Goal: Information Seeking & Learning: Compare options

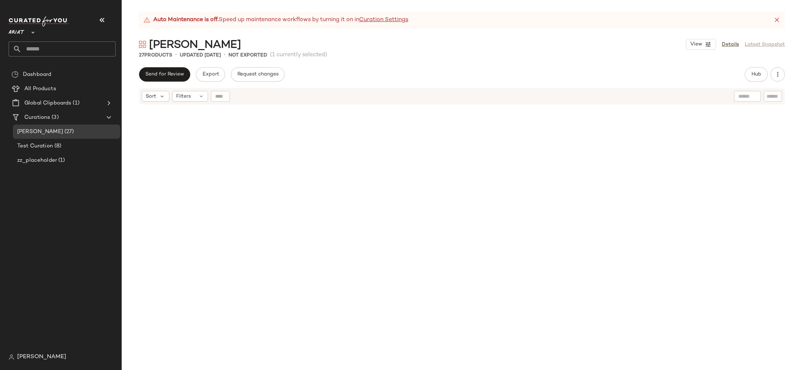
scroll to position [684, 0]
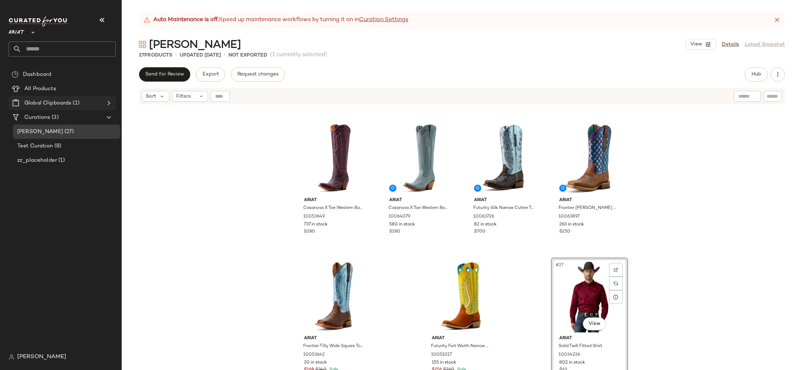
click at [48, 98] on Clipboards "Global Clipboards (1)" at bounding box center [62, 103] width 107 height 14
click at [56, 91] on div "All Products" at bounding box center [67, 89] width 91 height 8
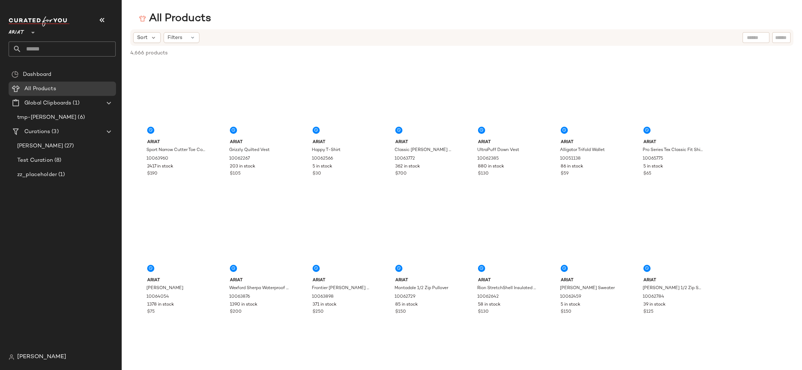
click at [756, 37] on div at bounding box center [756, 37] width 27 height 11
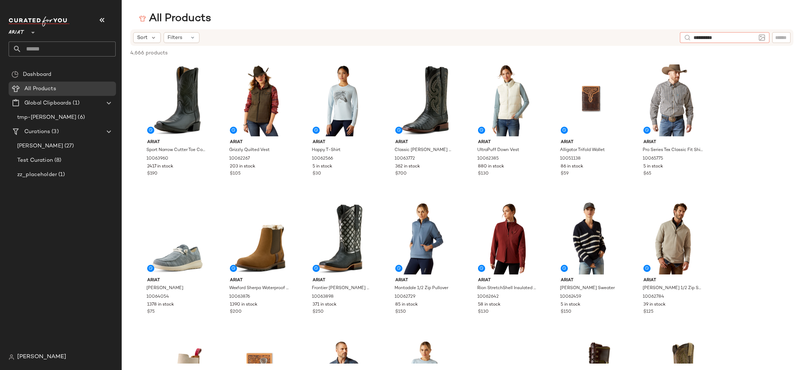
type input "**********"
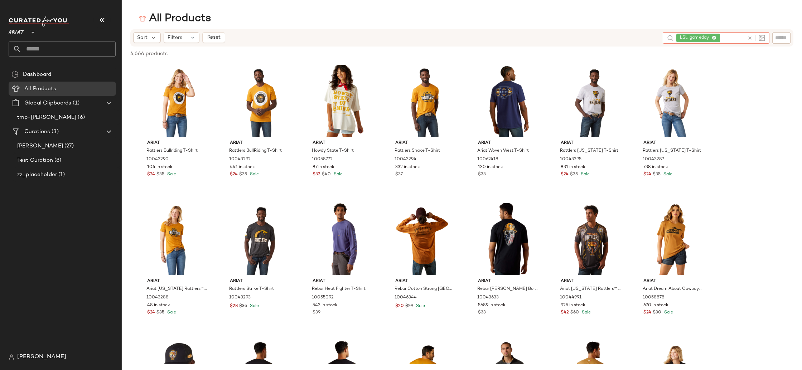
click at [715, 36] on icon at bounding box center [714, 38] width 5 height 5
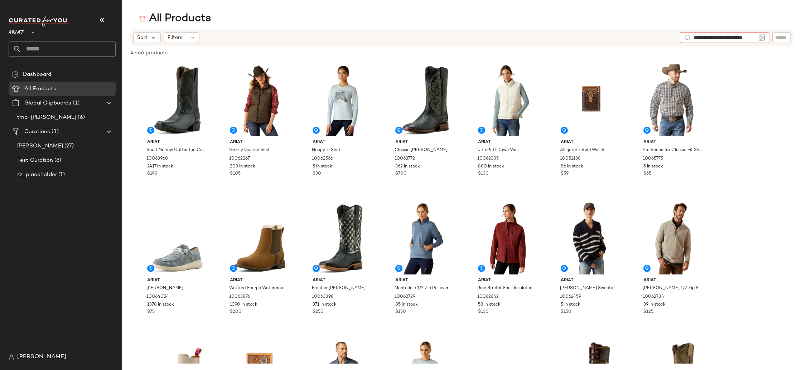
type input "**********"
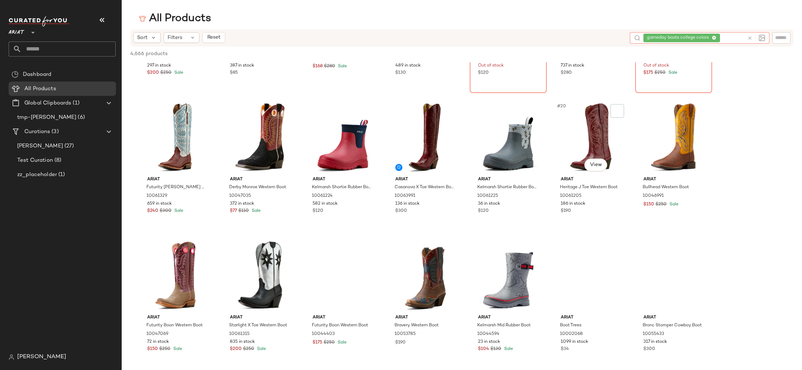
scroll to position [269, 0]
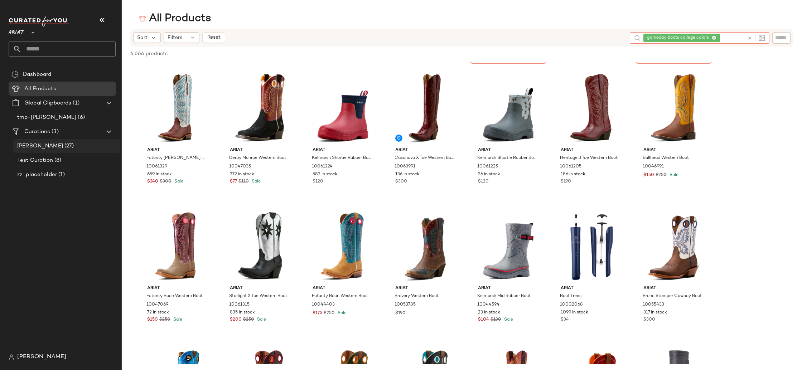
click at [54, 144] on div "[PERSON_NAME] (27)" at bounding box center [66, 146] width 102 height 8
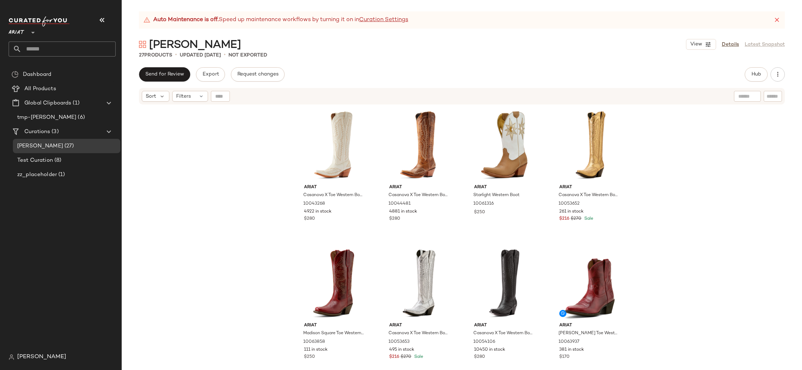
click at [776, 20] on icon at bounding box center [776, 19] width 7 height 7
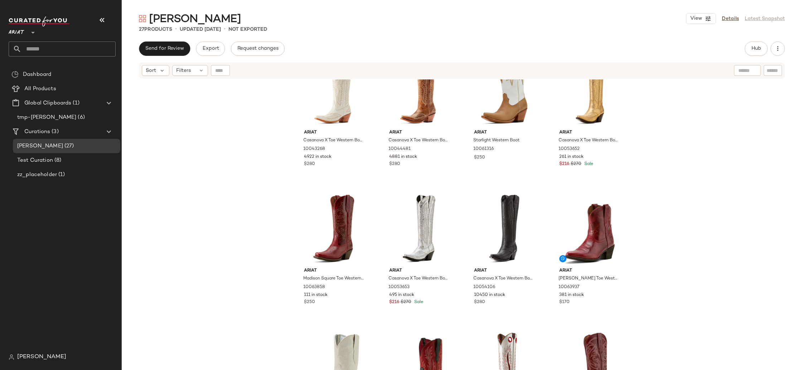
scroll to position [32, 0]
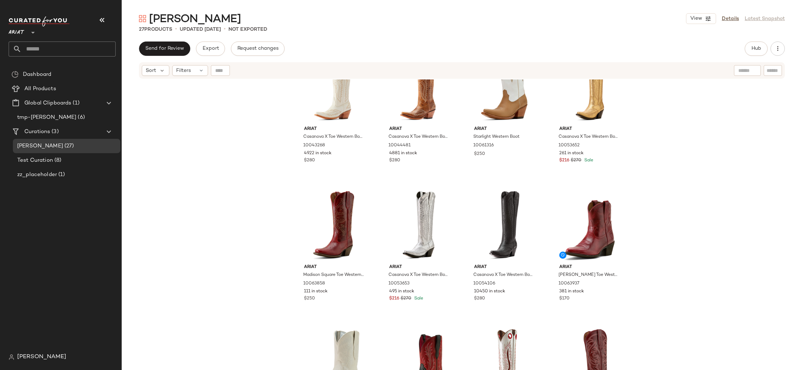
click at [755, 224] on div "Ariat Casanova X Toe Western Boot 10043268 4922 in stock $280 Ariat Casanova X …" at bounding box center [462, 233] width 680 height 309
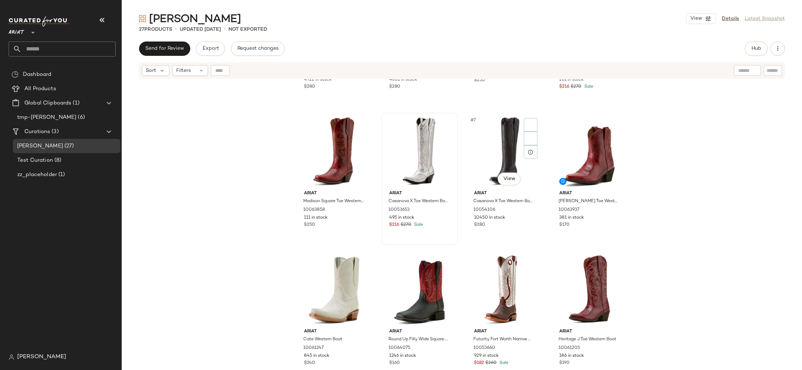
scroll to position [107, 0]
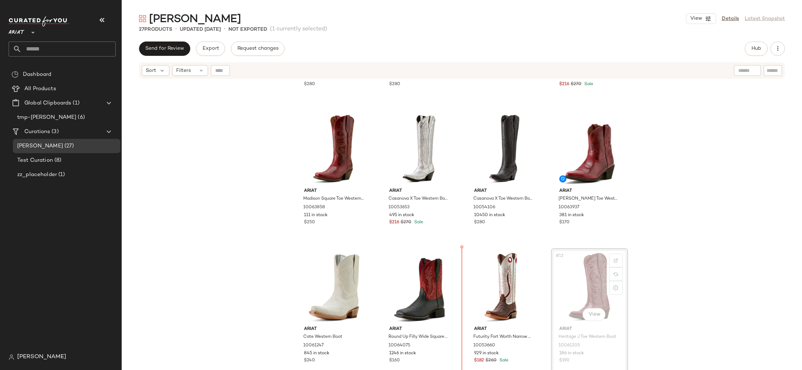
scroll to position [107, 0]
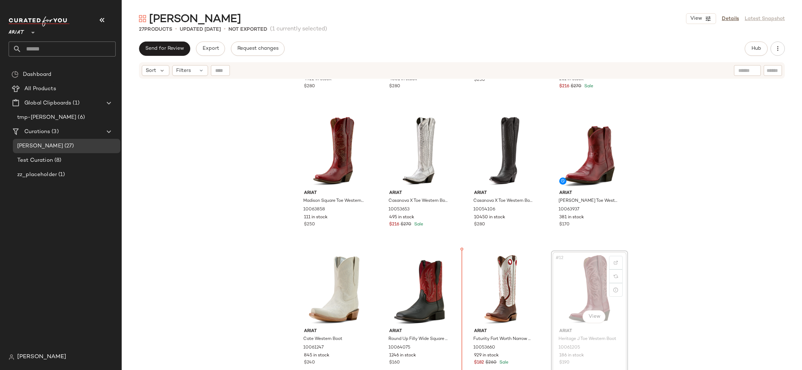
drag, startPoint x: 597, startPoint y: 274, endPoint x: 559, endPoint y: 277, distance: 37.7
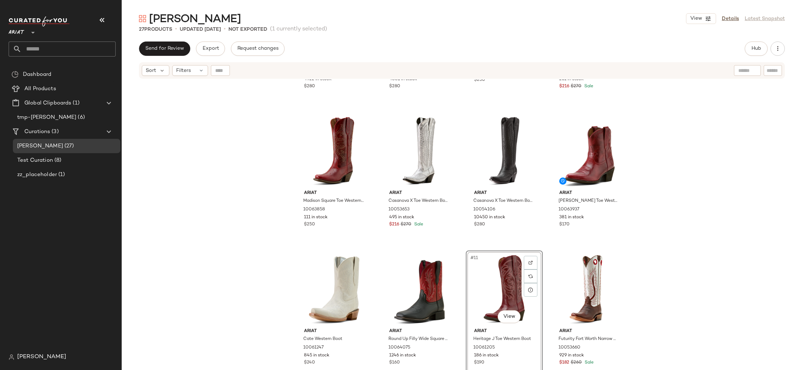
click at [680, 276] on div "Ariat Casanova X Toe Western Boot 10043268 4922 in stock $280 Ariat Casanova X …" at bounding box center [462, 233] width 680 height 309
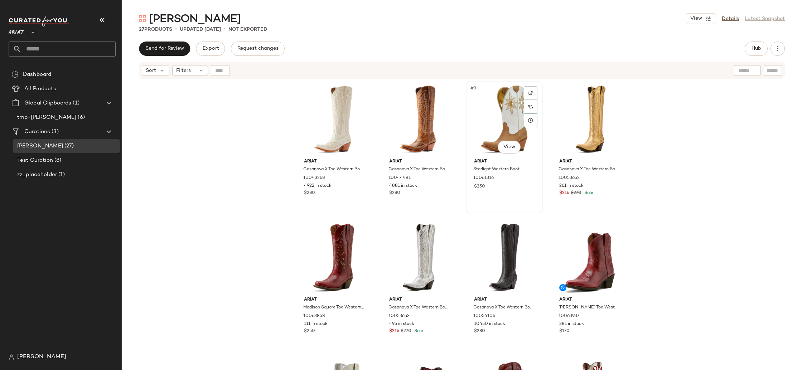
click at [510, 194] on div "#3 View Ariat Starlight Western Boot 10061316 $250" at bounding box center [505, 147] width 76 height 131
click at [529, 92] on img at bounding box center [530, 93] width 4 height 4
click at [665, 192] on div "Ariat Casanova X Toe Western Boot 10043268 4922 in stock $280 Ariat Casanova X …" at bounding box center [462, 233] width 680 height 309
click at [597, 191] on div "$216 $270 Sale" at bounding box center [589, 193] width 61 height 6
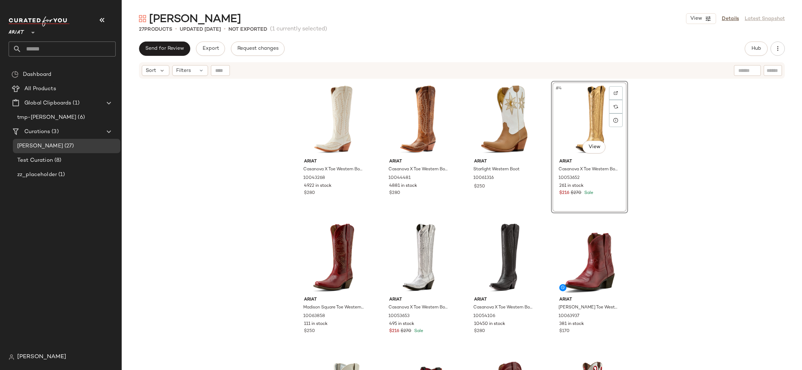
click at [680, 186] on div "Ariat Casanova X Toe Western Boot 10043268 4922 in stock $280 Ariat Casanova X …" at bounding box center [462, 233] width 680 height 309
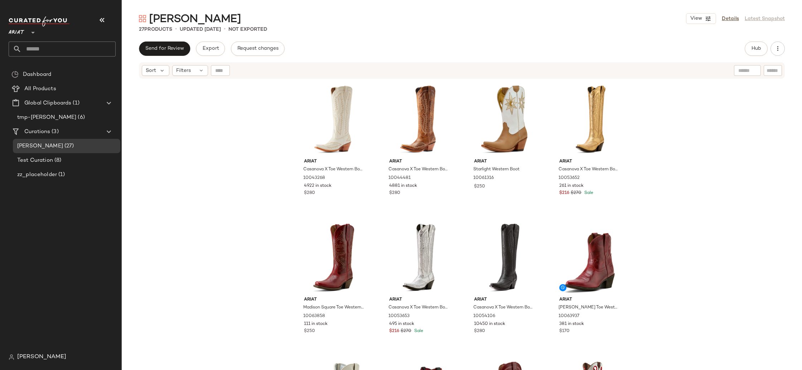
click at [672, 164] on div "Ariat Casanova X Toe Western Boot 10043268 4922 in stock $280 Ariat Casanova X …" at bounding box center [462, 233] width 680 height 309
click at [694, 198] on div "Ariat Casanova X Toe Western Boot 10043268 4922 in stock $280 Ariat Casanova X …" at bounding box center [462, 233] width 680 height 309
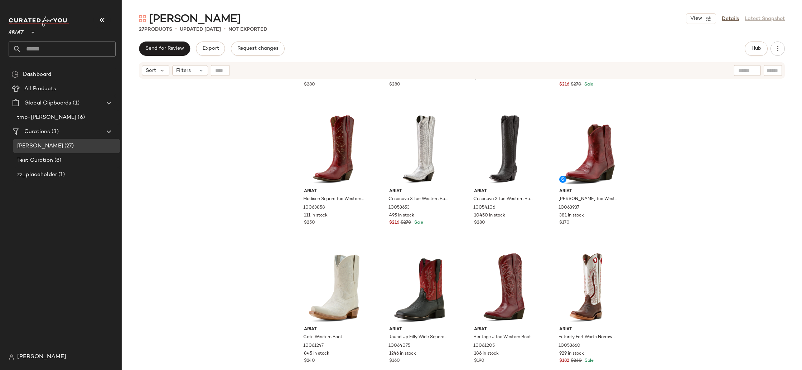
scroll to position [110, 0]
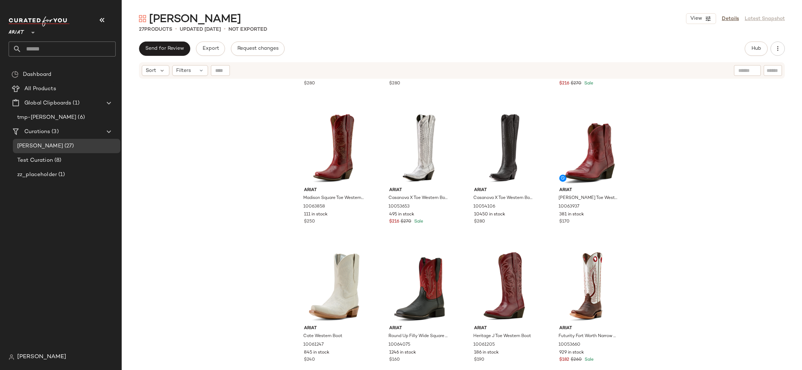
click at [722, 277] on div "Ariat Casanova X Toe Western Boot 10043268 4922 in stock $280 Ariat Casanova X …" at bounding box center [462, 233] width 680 height 309
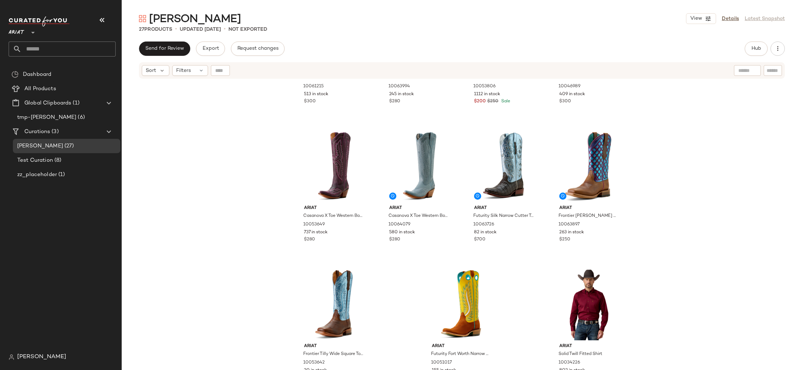
scroll to position [660, 0]
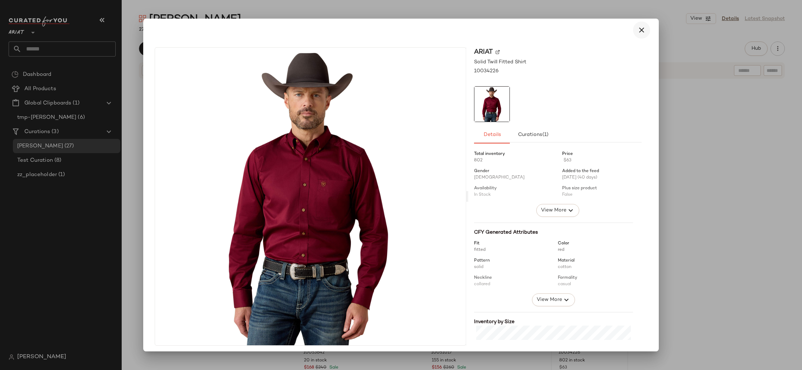
click at [640, 29] on icon "button" at bounding box center [641, 30] width 9 height 9
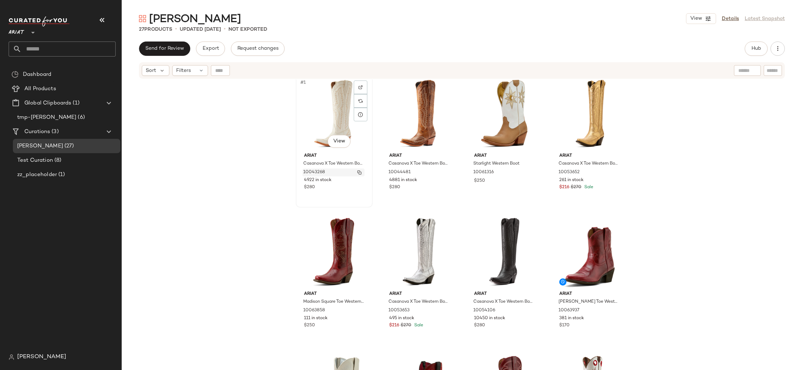
scroll to position [0, 0]
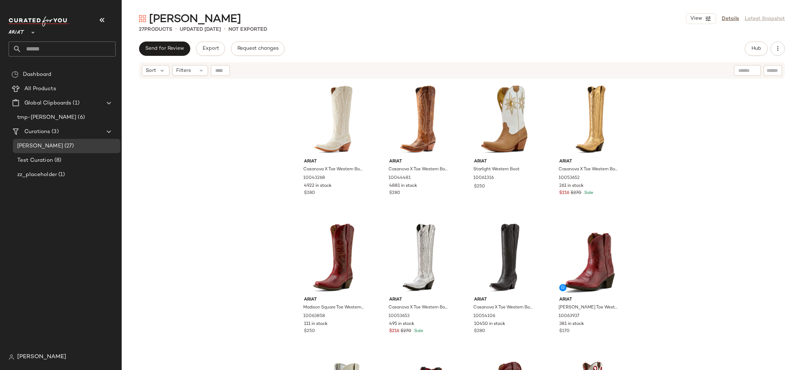
click at [205, 173] on div "Ariat Casanova X Toe Western Boot 10043268 4922 in stock $280 Ariat Casanova X …" at bounding box center [462, 233] width 680 height 309
click at [752, 52] on button "Hub" at bounding box center [756, 49] width 23 height 14
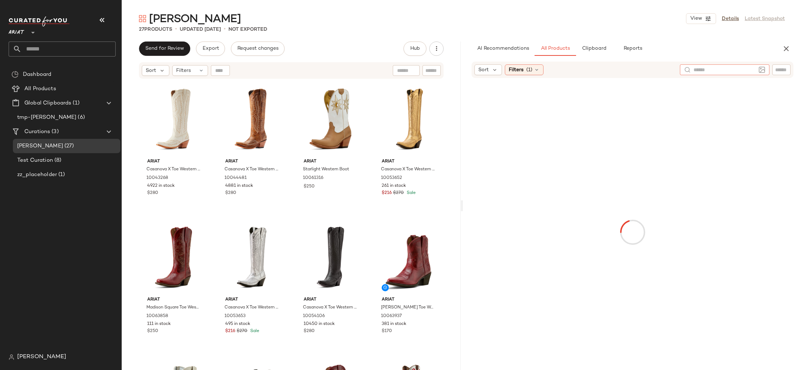
click at [754, 68] on input "text" at bounding box center [725, 70] width 62 height 8
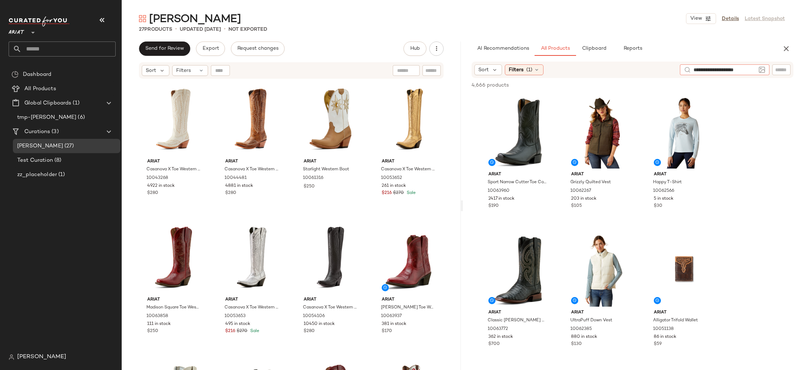
type input "**********"
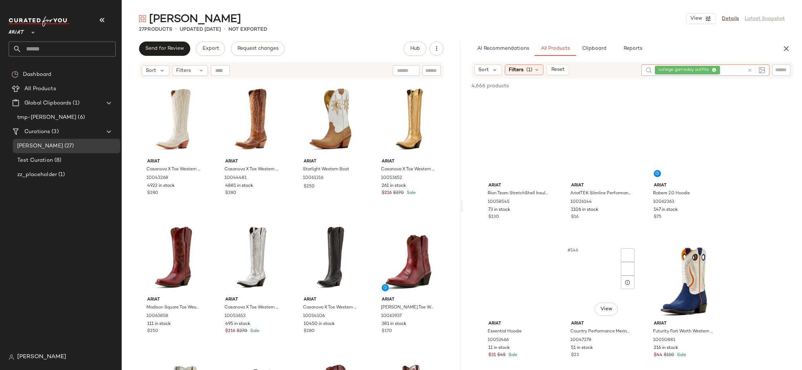
scroll to position [6622, 0]
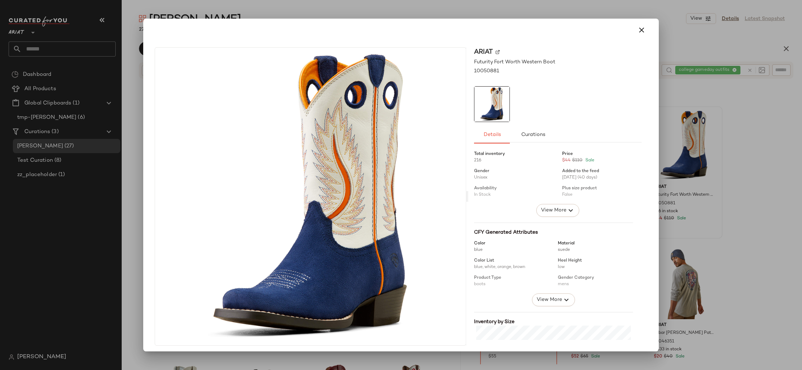
click at [639, 30] on icon "button" at bounding box center [641, 30] width 9 height 9
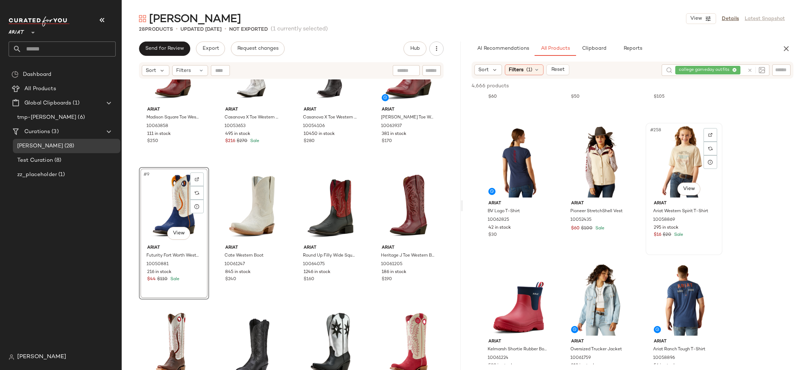
scroll to position [11727, 0]
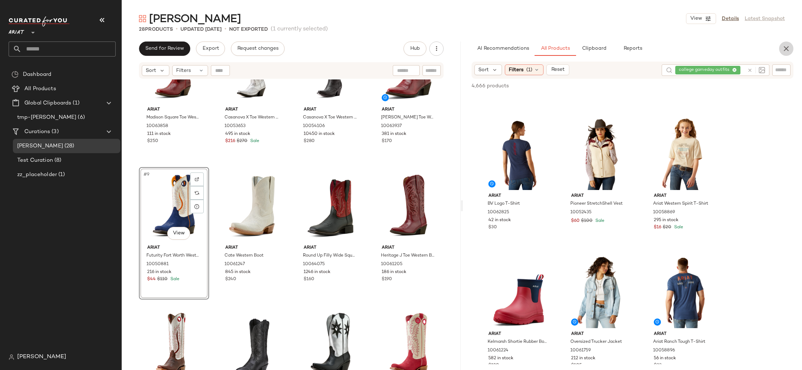
click at [790, 46] on icon "button" at bounding box center [786, 48] width 9 height 9
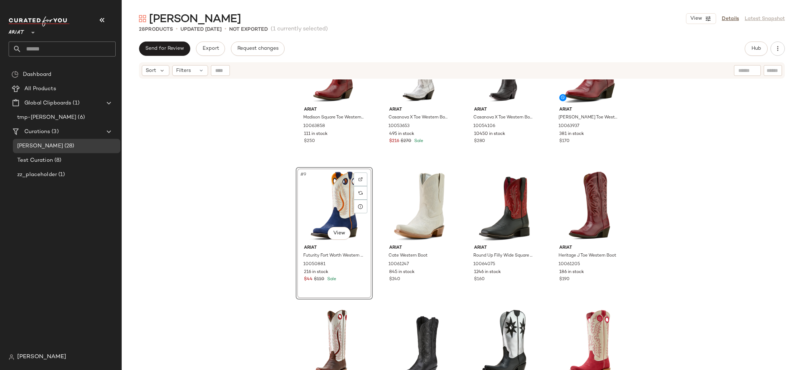
scroll to position [0, 0]
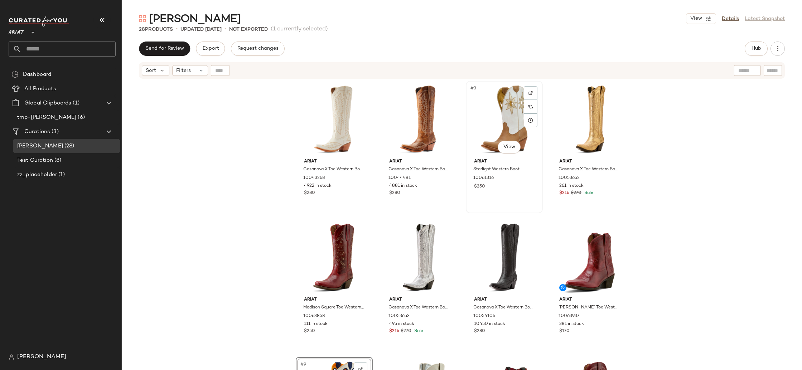
click at [484, 106] on div "#3 View" at bounding box center [504, 119] width 72 height 72
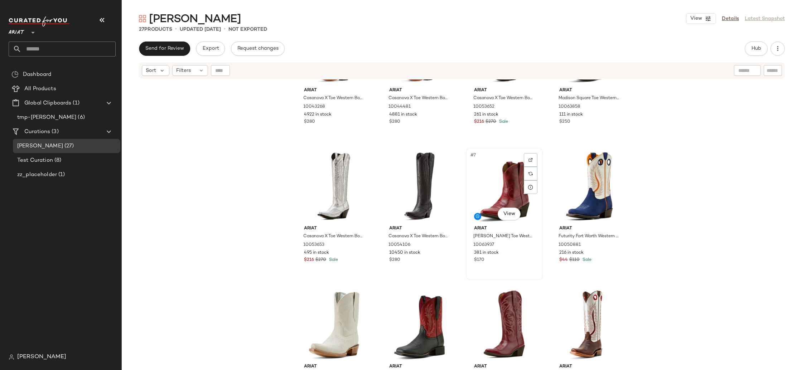
scroll to position [218, 0]
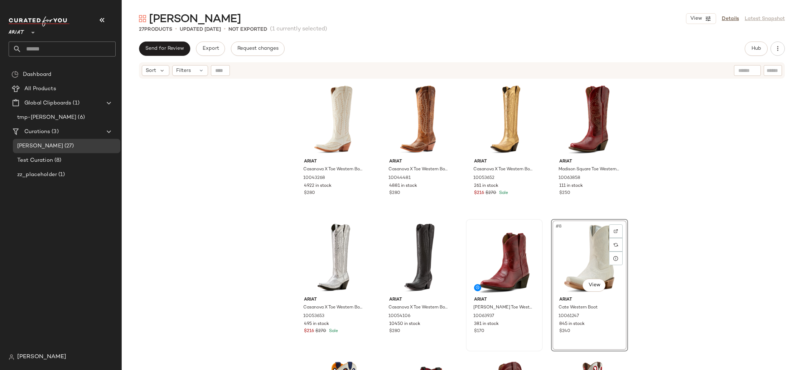
click at [710, 184] on div "Ariat Casanova X Toe Western Boot 10043268 4922 in stock $280 Ariat Casanova X …" at bounding box center [462, 233] width 680 height 309
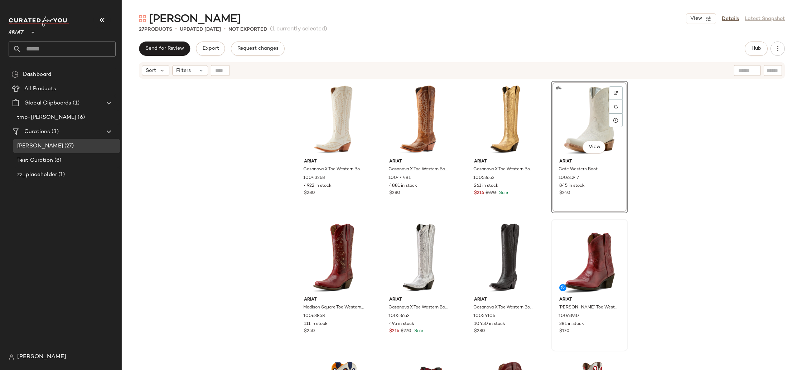
click at [758, 180] on div "Ariat Casanova X Toe Western Boot 10043268 4922 in stock $280 Ariat Casanova X …" at bounding box center [462, 233] width 680 height 309
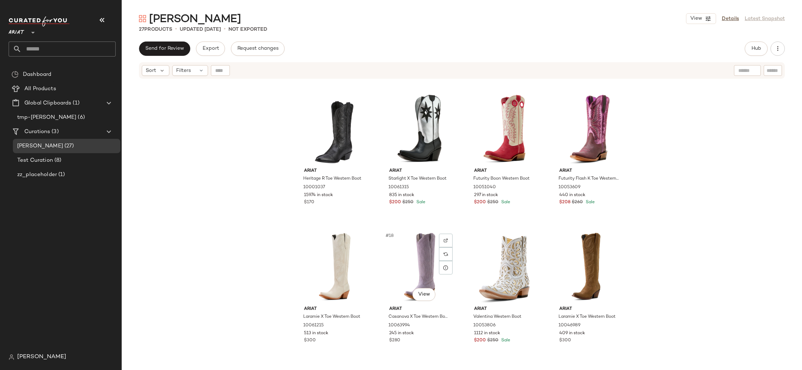
scroll to position [595, 0]
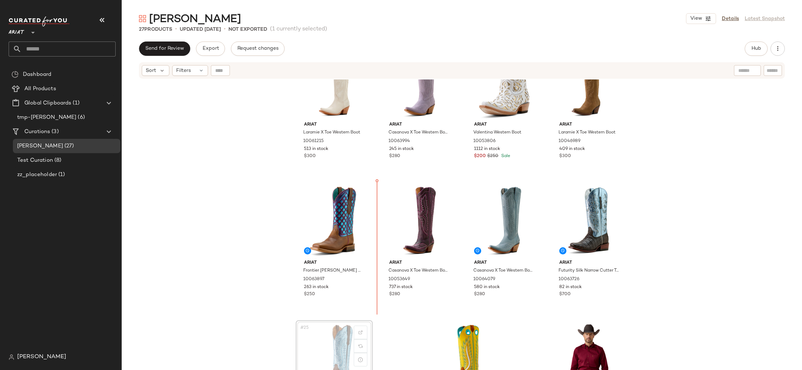
scroll to position [596, 0]
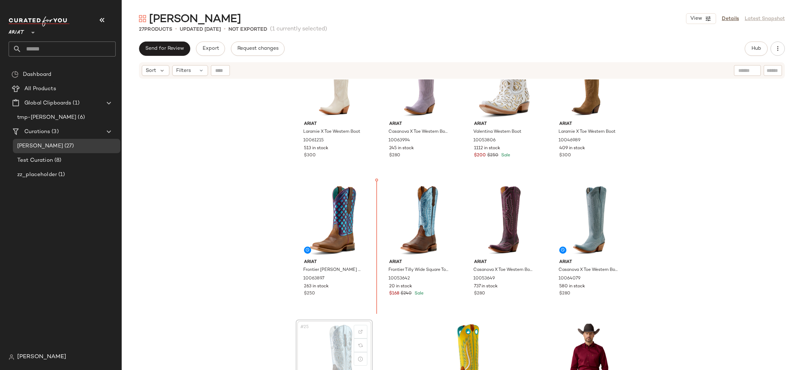
scroll to position [597, 0]
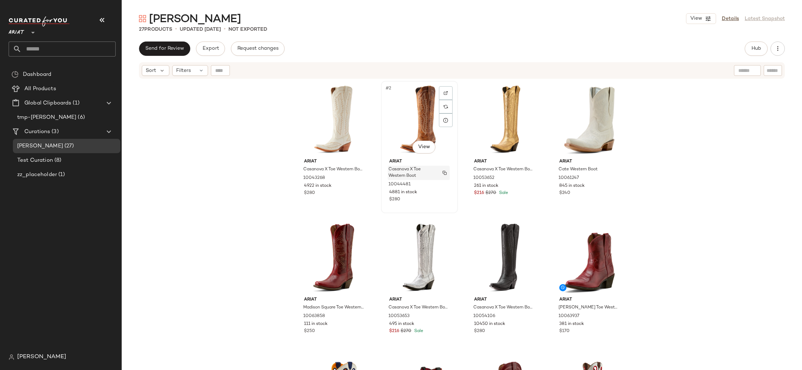
click at [429, 169] on span "Casanova X Toe Western Boot" at bounding box center [411, 172] width 47 height 13
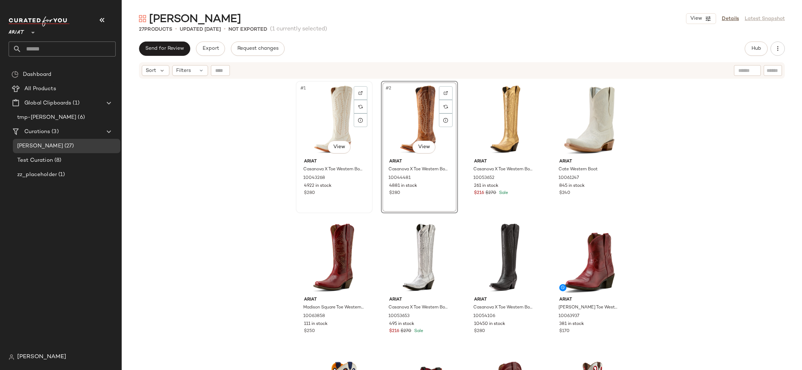
click at [333, 136] on div "#1 View" at bounding box center [334, 119] width 72 height 72
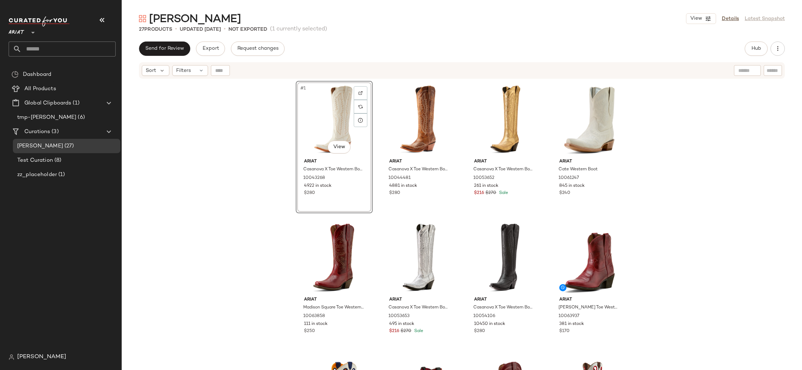
click at [707, 184] on div "#1 View [PERSON_NAME] X Toe Western Boot 10043268 4922 in stock $280 Ariat Casa…" at bounding box center [462, 233] width 680 height 309
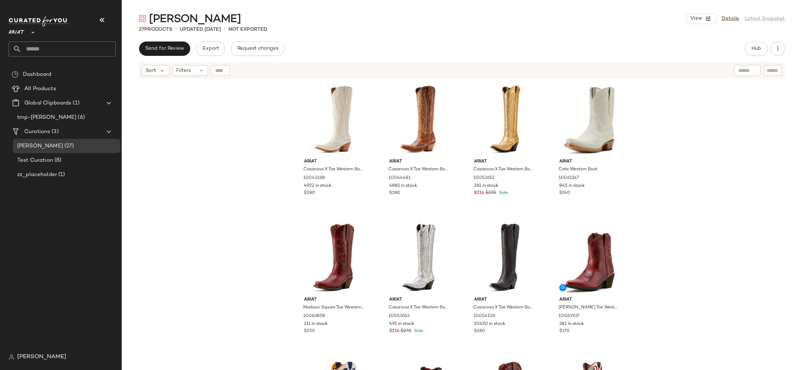
click at [697, 264] on div "Ariat Casanova X Toe Western Boot 10043268 4922 in stock $280 Ariat Casanova X …" at bounding box center [462, 233] width 680 height 309
click at [415, 260] on div "#6 View" at bounding box center [419, 258] width 72 height 72
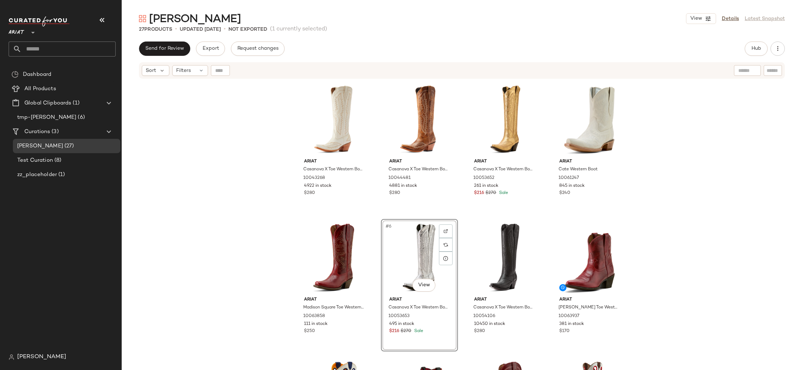
click at [656, 266] on div "Ariat Casanova X Toe Western Boot 10043268 4922 in stock $280 Ariat Casanova X …" at bounding box center [462, 233] width 680 height 309
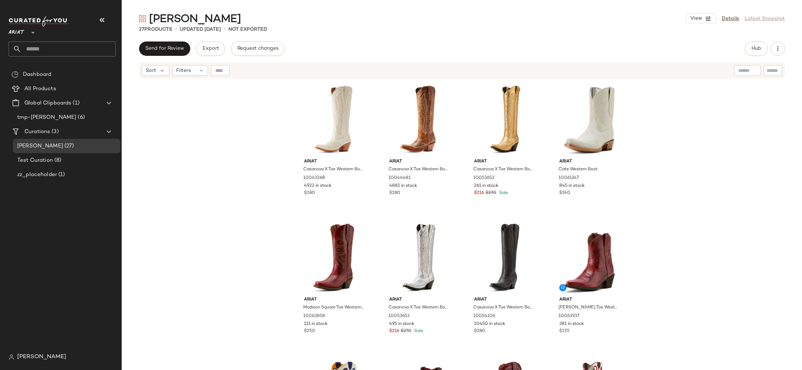
click at [718, 184] on div "Ariat Casanova X Toe Western Boot 10043268 4922 in stock $280 Ariat Casanova X …" at bounding box center [462, 233] width 680 height 309
click at [730, 280] on div "Ariat Casanova X Toe Western Boot 10043268 4922 in stock $280 Ariat Casanova X …" at bounding box center [462, 233] width 680 height 309
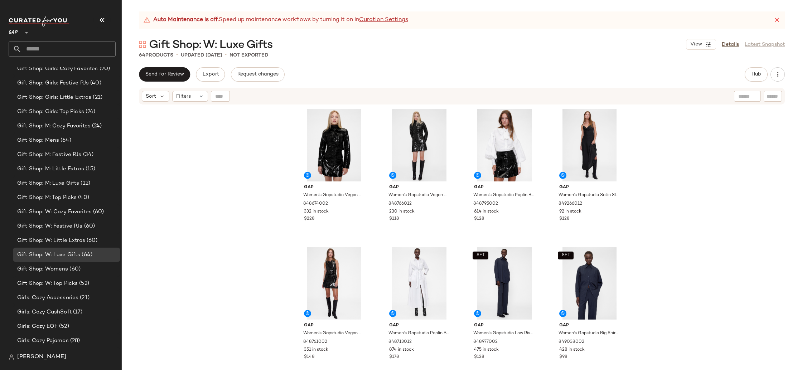
click at [233, 172] on div "Gap Women's Gapstudio Vegan Patent Leather Crop Jacket by Gap Black Size XS 848…" at bounding box center [462, 246] width 680 height 283
click at [776, 22] on icon at bounding box center [776, 19] width 7 height 7
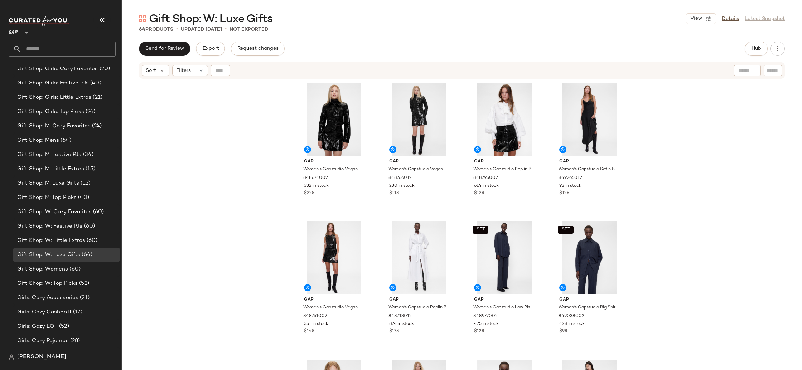
click at [702, 229] on div "Gap Women's Gapstudio Vegan Patent Leather Crop Jacket by Gap Black Size XS 848…" at bounding box center [462, 233] width 680 height 309
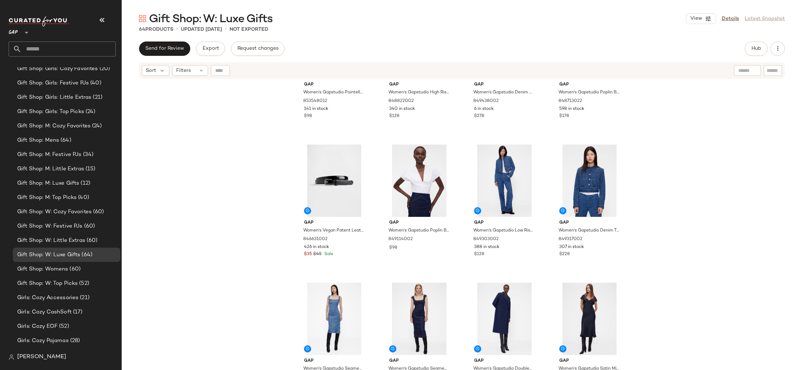
scroll to position [653, 0]
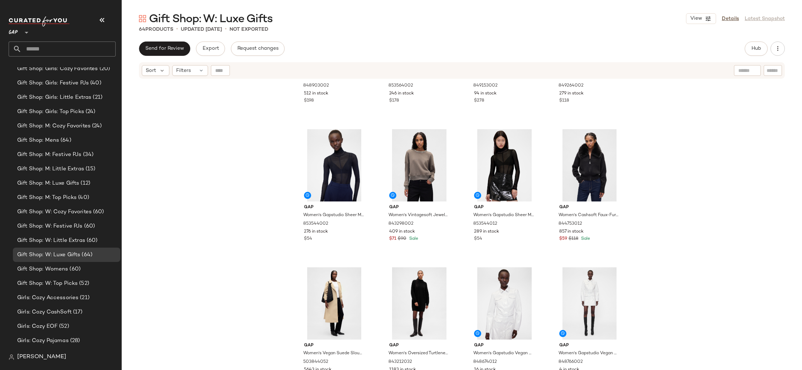
click at [709, 216] on div "Gap Women's Gapstudio Seamed Denim Midi Dress by Gap Medium Wash Size 0 8489030…" at bounding box center [462, 233] width 680 height 309
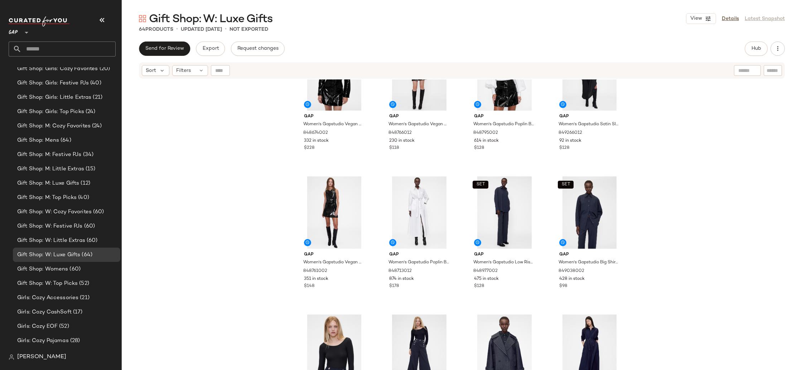
scroll to position [0, 0]
